Goal: Task Accomplishment & Management: Complete application form

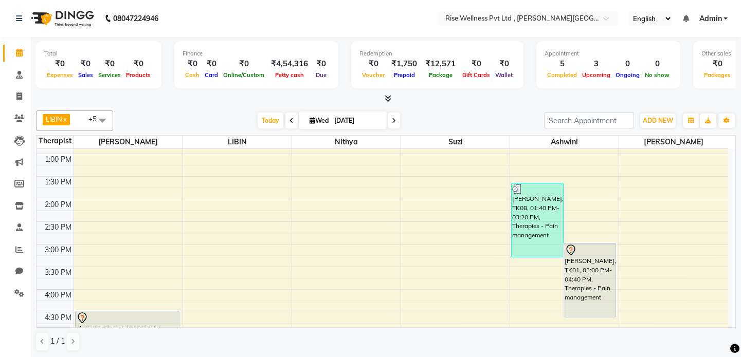
scroll to position [220, 0]
click at [20, 146] on link "Leads" at bounding box center [15, 140] width 25 height 17
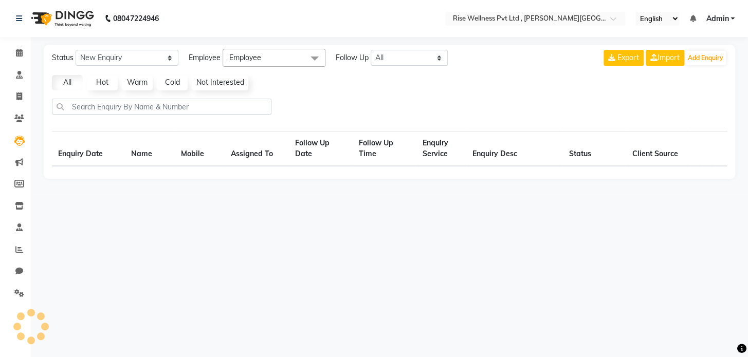
click at [17, 87] on li "Invoice" at bounding box center [15, 97] width 31 height 22
click at [15, 67] on link "Consultation" at bounding box center [15, 75] width 25 height 17
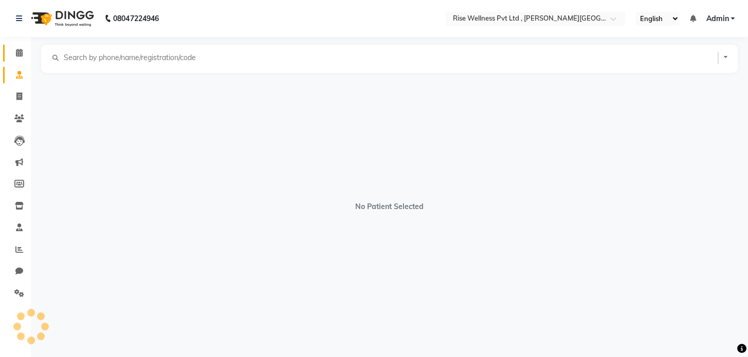
click at [23, 45] on link "Calendar" at bounding box center [15, 53] width 25 height 17
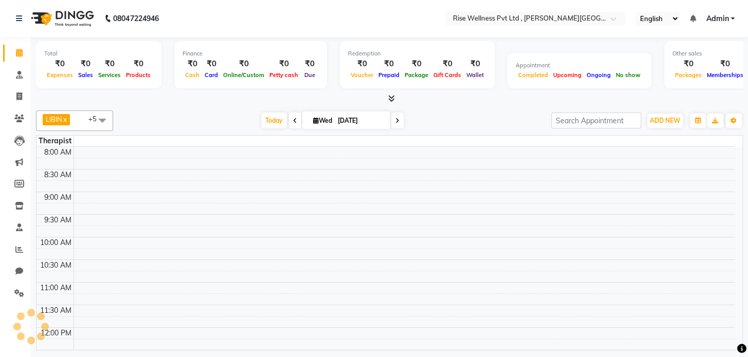
click at [19, 86] on li "Invoice" at bounding box center [15, 97] width 31 height 22
click at [17, 93] on icon at bounding box center [19, 97] width 6 height 8
select select "service"
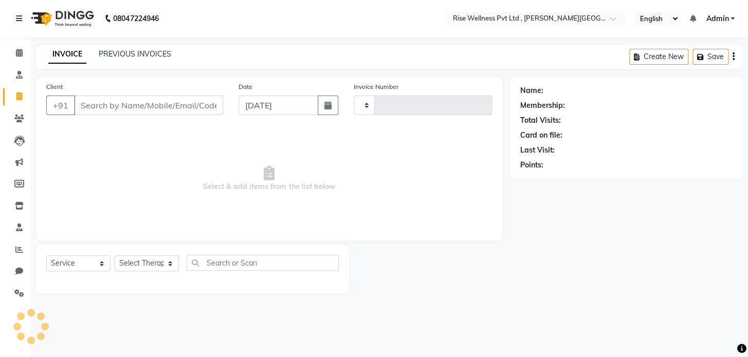
click at [82, 103] on input "Client" at bounding box center [148, 106] width 149 height 20
type input "0969"
type input "t"
select select "7497"
select select "V"
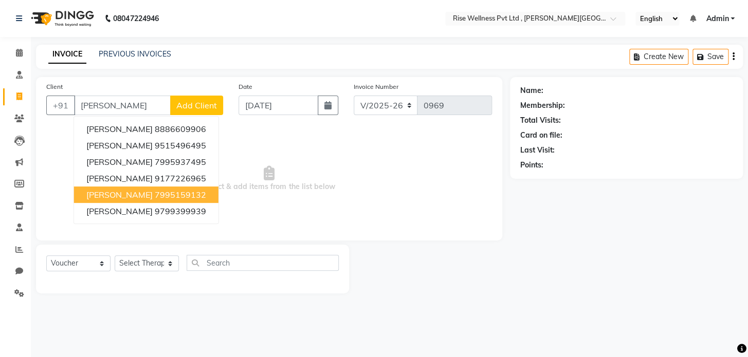
click at [175, 197] on button "[PERSON_NAME] 7995159132" at bounding box center [146, 195] width 144 height 16
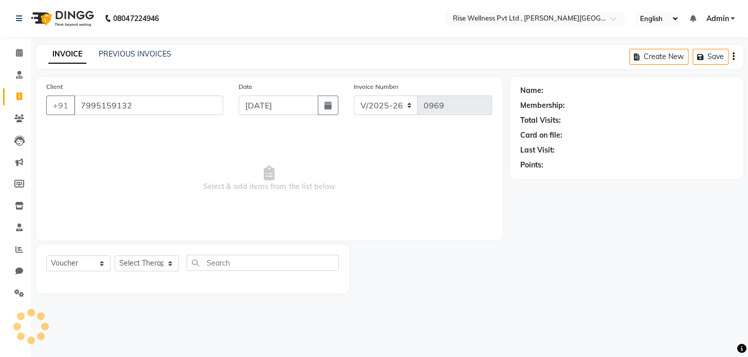
type input "7995159132"
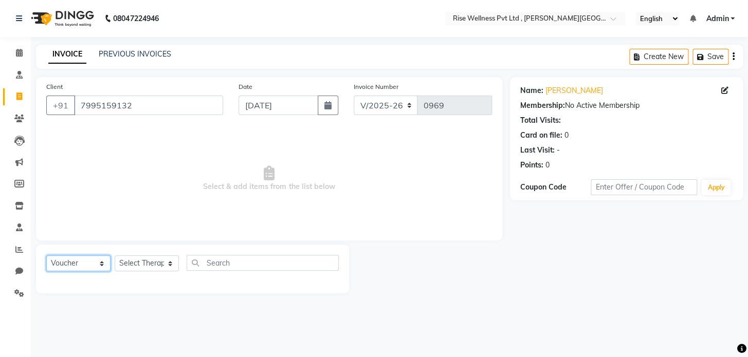
click at [62, 265] on select "Select Service Product Membership Package Voucher Prepaid Gift Card" at bounding box center [78, 264] width 64 height 16
select select "service"
click at [46, 256] on select "Select Service Product Membership Package Voucher Prepaid Gift Card" at bounding box center [78, 264] width 64 height 16
click at [140, 260] on select "Select Therapist [PERSON_NAME] [PERSON_NAME] Reception [PERSON_NAME]" at bounding box center [147, 264] width 64 height 16
select select "69785"
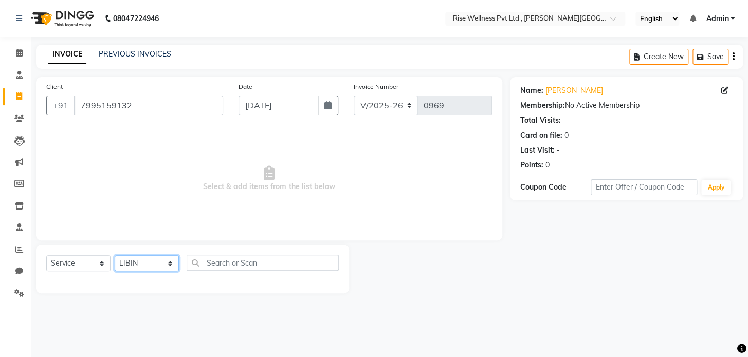
click at [115, 256] on select "Select Therapist [PERSON_NAME] [PERSON_NAME] Reception [PERSON_NAME]" at bounding box center [147, 264] width 64 height 16
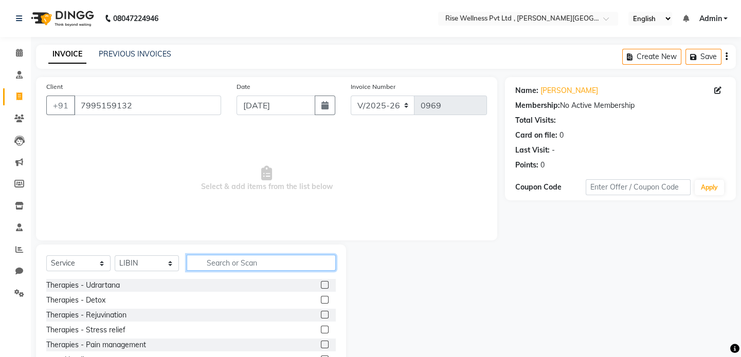
click at [249, 261] on input "text" at bounding box center [261, 263] width 149 height 16
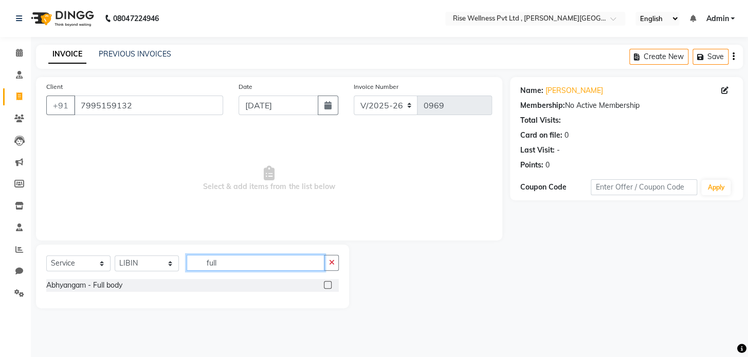
type input "full"
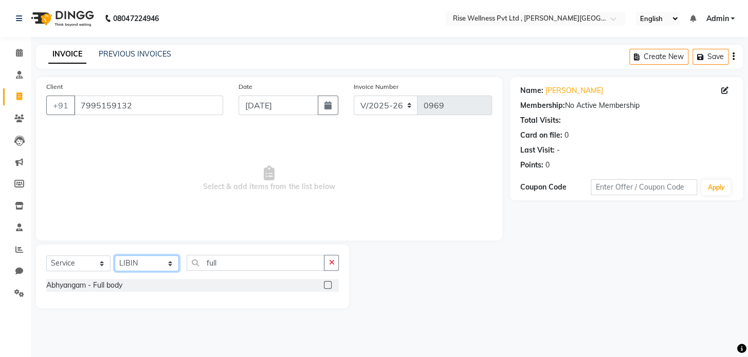
click at [151, 267] on select "Select Therapist [PERSON_NAME] [PERSON_NAME] Reception [PERSON_NAME]" at bounding box center [147, 264] width 64 height 16
select select "67714"
click at [115, 256] on select "Select Therapist [PERSON_NAME] [PERSON_NAME] Reception [PERSON_NAME]" at bounding box center [147, 264] width 64 height 16
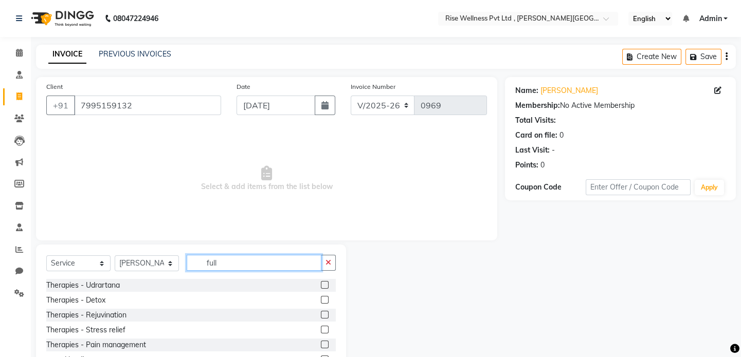
click at [284, 264] on input "full" at bounding box center [254, 263] width 135 height 16
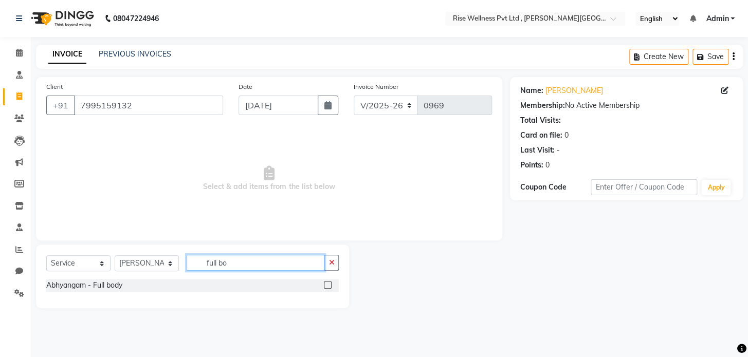
type input "full bo"
click at [329, 285] on label at bounding box center [328, 285] width 8 height 8
click at [329, 285] on input "checkbox" at bounding box center [327, 285] width 7 height 7
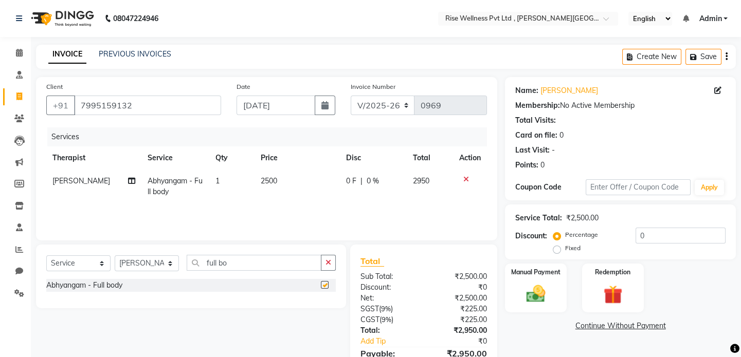
checkbox input "false"
click at [675, 236] on input "0" at bounding box center [680, 236] width 90 height 16
click at [675, 236] on input "number" at bounding box center [680, 236] width 90 height 16
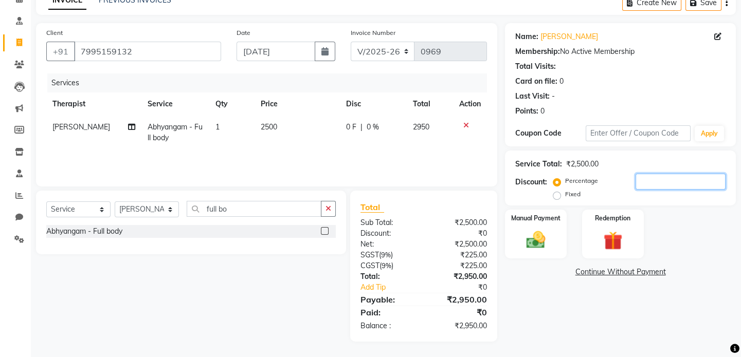
click at [650, 182] on input "number" at bounding box center [680, 182] width 90 height 16
type input "15.4"
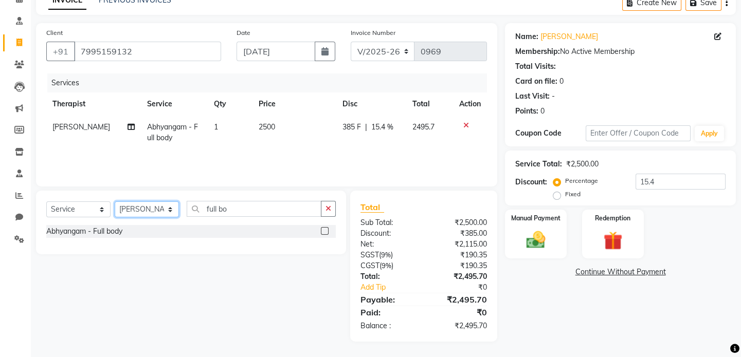
click at [148, 213] on select "Select Therapist [PERSON_NAME] [PERSON_NAME] Reception [PERSON_NAME]" at bounding box center [147, 210] width 64 height 16
select select "89446"
click at [115, 202] on select "Select Therapist [PERSON_NAME] [PERSON_NAME] Reception [PERSON_NAME]" at bounding box center [147, 210] width 64 height 16
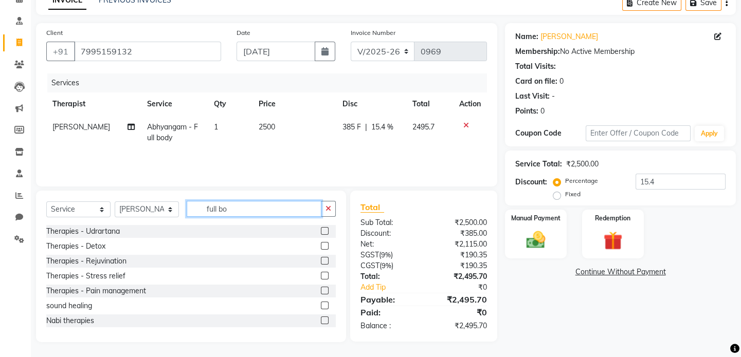
click at [283, 211] on input "full bo" at bounding box center [254, 209] width 135 height 16
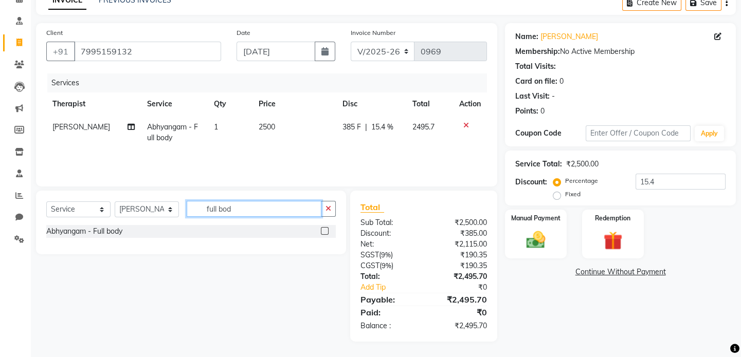
type input "full bod"
click at [325, 231] on label at bounding box center [325, 231] width 8 height 8
click at [325, 231] on input "checkbox" at bounding box center [324, 231] width 7 height 7
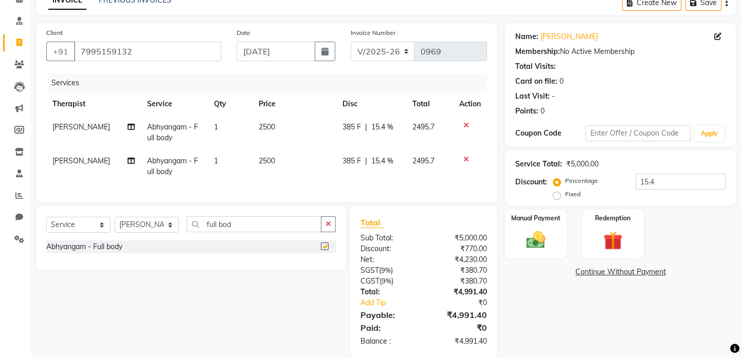
checkbox input "false"
click at [466, 123] on icon at bounding box center [466, 125] width 6 height 7
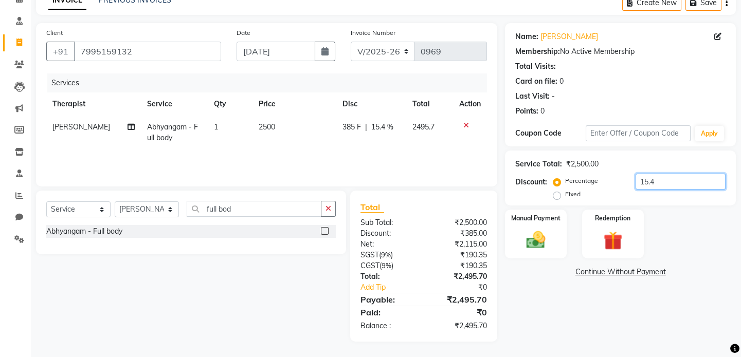
click at [660, 177] on input "15.4" at bounding box center [680, 182] width 90 height 16
type input "15.2543"
click at [530, 223] on div "Manual Payment" at bounding box center [536, 234] width 64 height 51
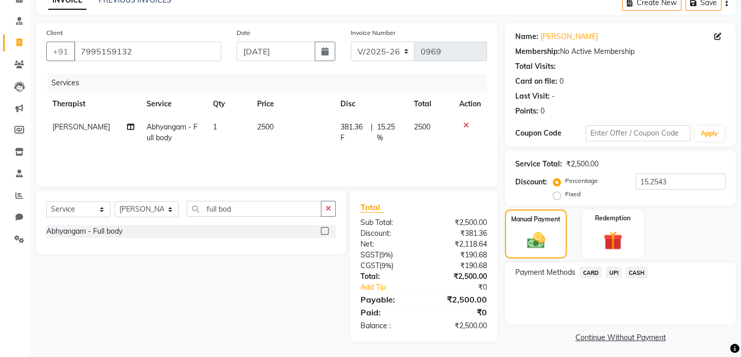
click at [593, 272] on span "CARD" at bounding box center [590, 273] width 22 height 12
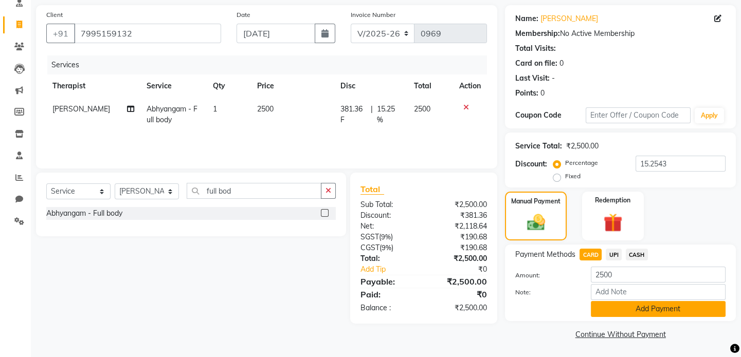
click at [625, 308] on button "Add Payment" at bounding box center [658, 309] width 135 height 16
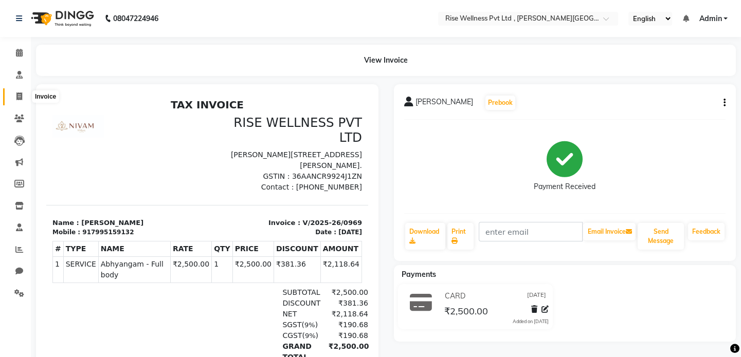
click at [18, 93] on icon at bounding box center [19, 97] width 6 height 8
select select "service"
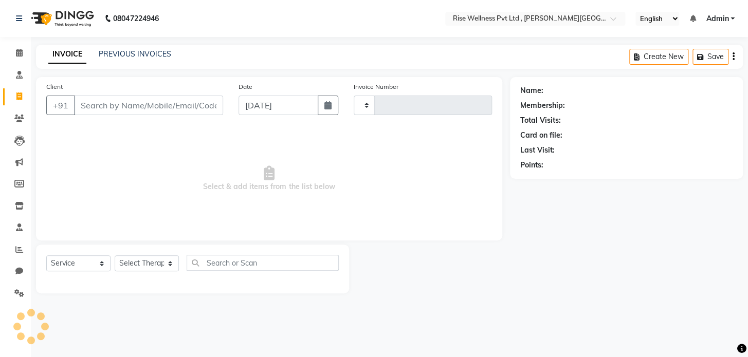
type input "0970"
select select "7497"
select select "V"
click at [143, 108] on input "Client" at bounding box center [148, 106] width 149 height 20
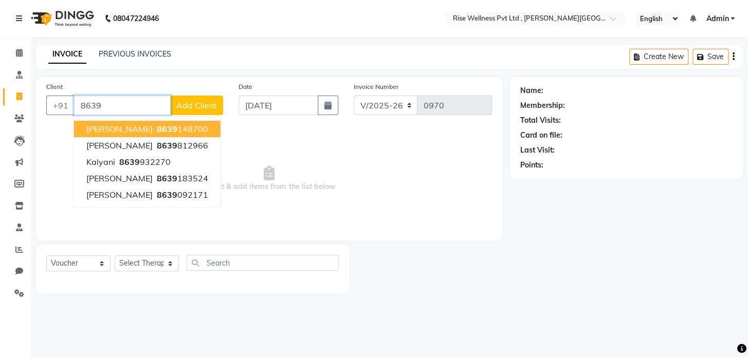
click at [164, 128] on ngb-highlight "8639 148700" at bounding box center [181, 129] width 53 height 10
type input "8639148700"
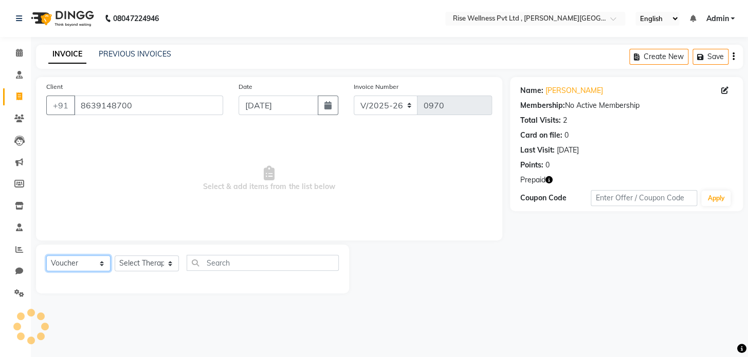
click at [101, 264] on select "Select Service Product Membership Package Voucher Prepaid Gift Card" at bounding box center [78, 264] width 64 height 16
select select "service"
click at [46, 256] on select "Select Service Product Membership Package Voucher Prepaid Gift Card" at bounding box center [78, 264] width 64 height 16
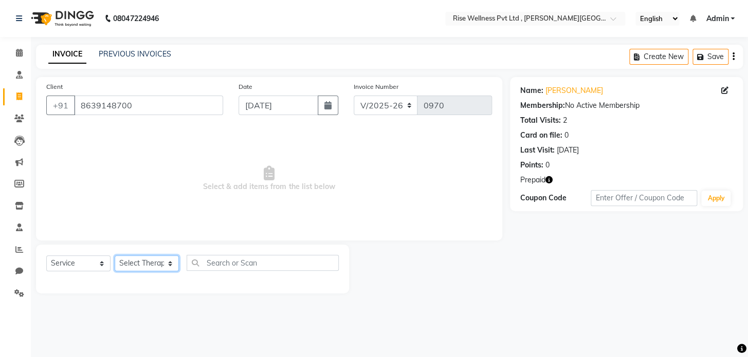
click at [167, 262] on select "Select Therapist [PERSON_NAME] [PERSON_NAME] Reception [PERSON_NAME]" at bounding box center [147, 264] width 64 height 16
select select "69785"
click at [115, 256] on select "Select Therapist [PERSON_NAME] [PERSON_NAME] Reception [PERSON_NAME]" at bounding box center [147, 264] width 64 height 16
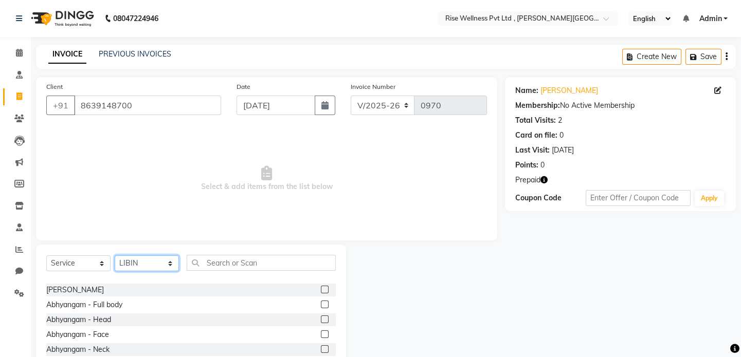
scroll to position [93, 0]
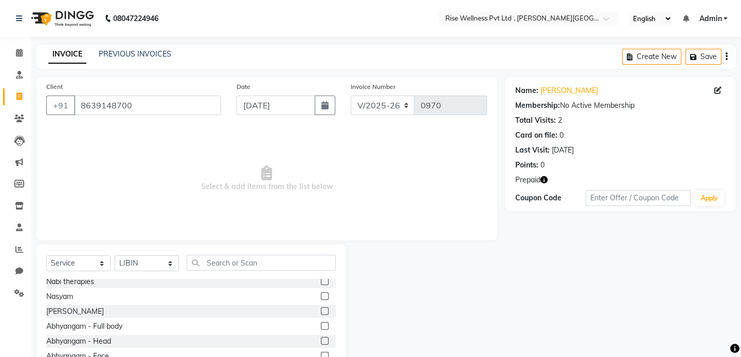
click at [321, 324] on label at bounding box center [325, 326] width 8 height 8
click at [321, 324] on input "checkbox" at bounding box center [324, 326] width 7 height 7
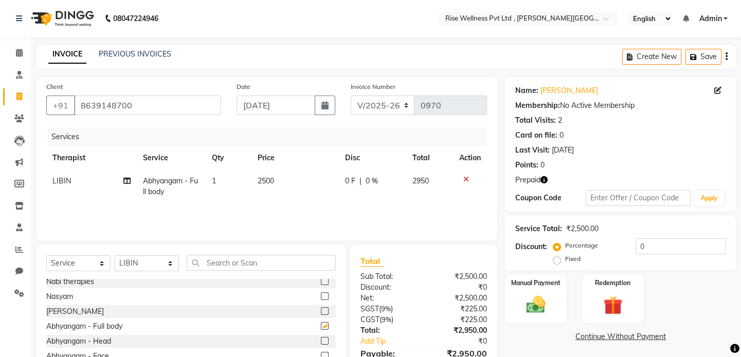
checkbox input "false"
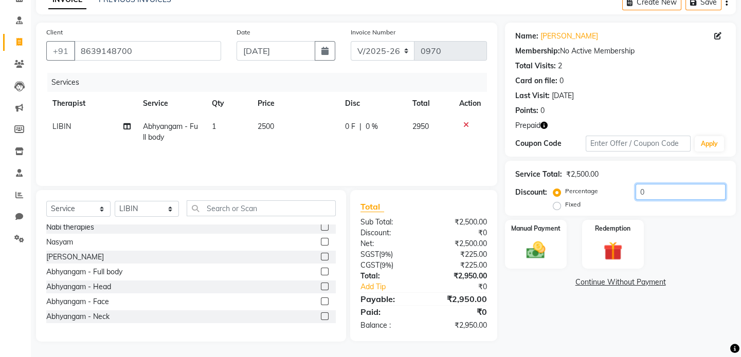
click at [670, 196] on input "0" at bounding box center [680, 192] width 90 height 16
type input "1"
click at [612, 238] on div "Redemption" at bounding box center [613, 244] width 64 height 51
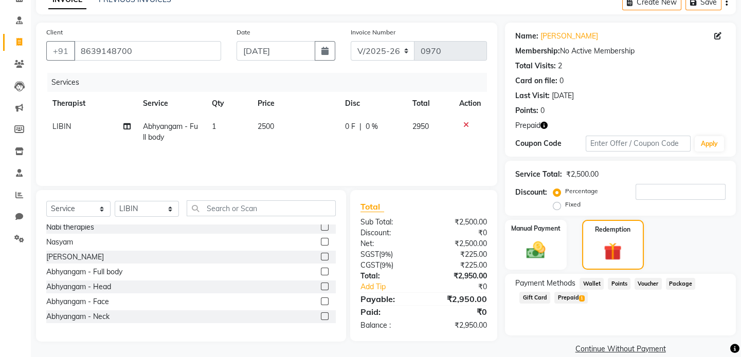
click at [565, 296] on span "Prepaid 1" at bounding box center [570, 298] width 33 height 12
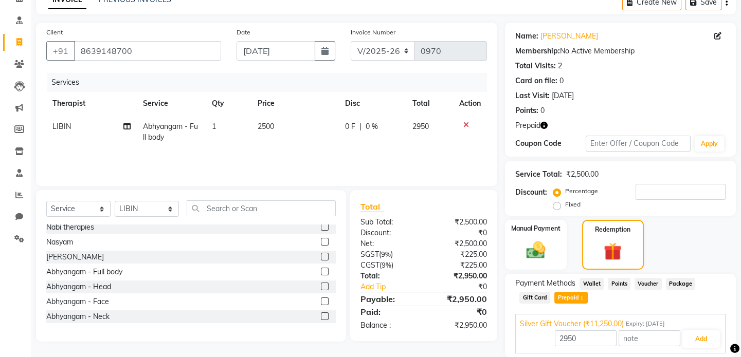
scroll to position [90, 0]
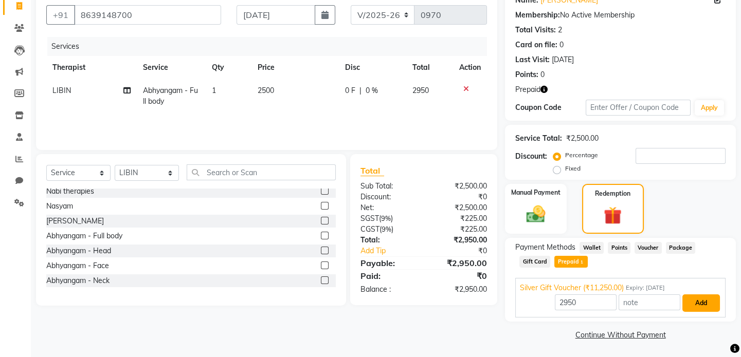
click at [700, 299] on button "Add" at bounding box center [701, 303] width 38 height 17
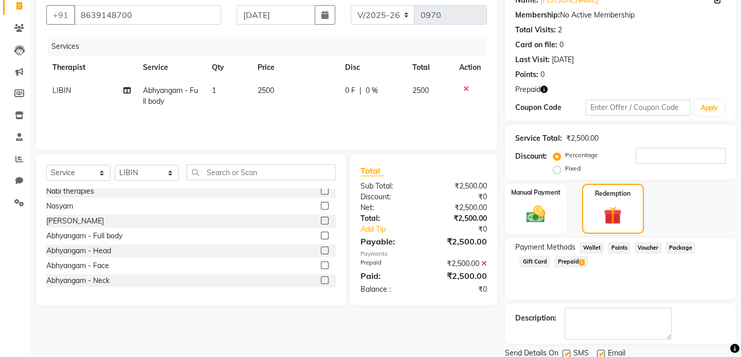
scroll to position [126, 0]
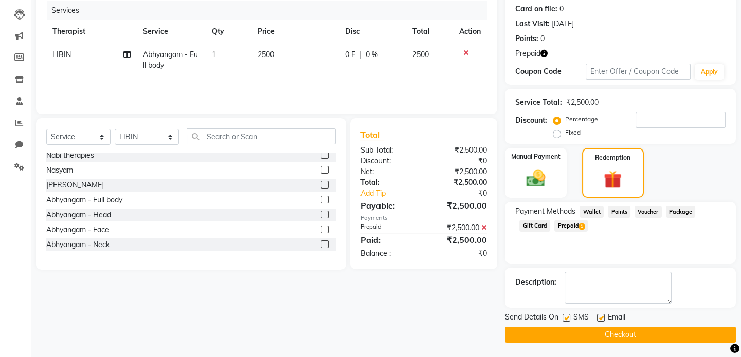
click at [620, 335] on button "Checkout" at bounding box center [620, 335] width 231 height 16
